Goal: Information Seeking & Learning: Learn about a topic

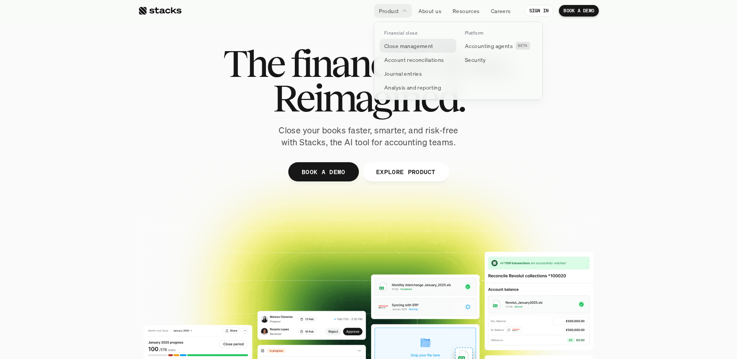
click at [405, 48] on p "Close management" at bounding box center [408, 46] width 49 height 8
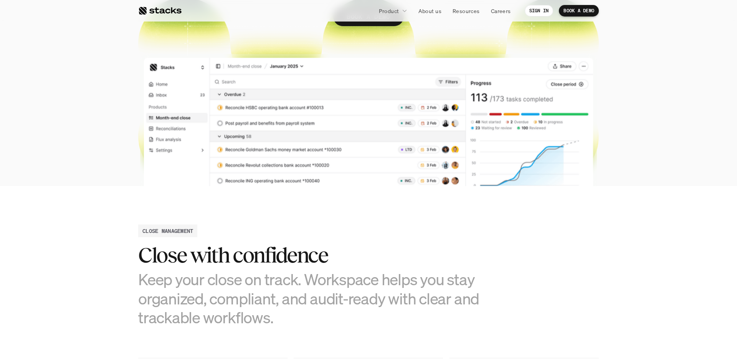
scroll to position [184, 0]
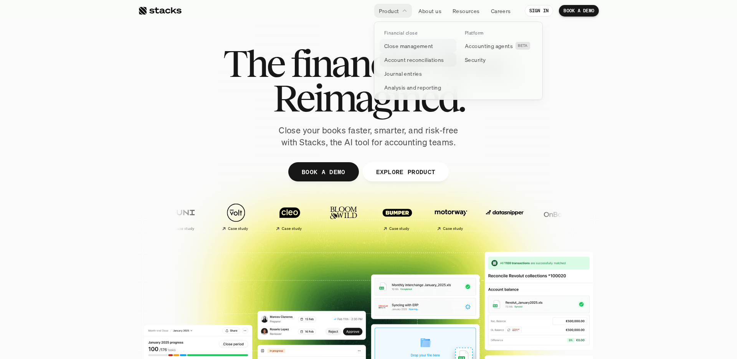
click at [397, 47] on p "Close management" at bounding box center [408, 46] width 49 height 8
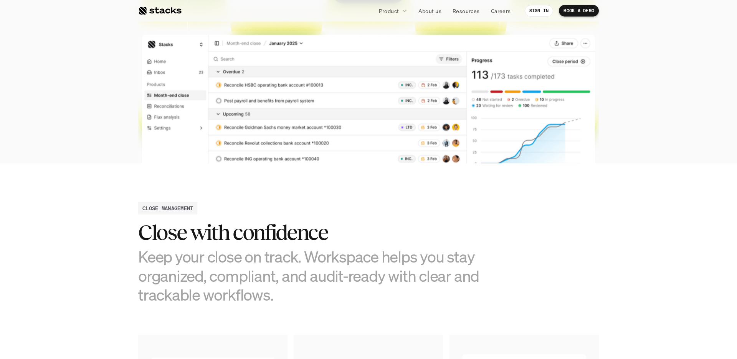
scroll to position [182, 0]
